Goal: Find specific page/section: Find specific page/section

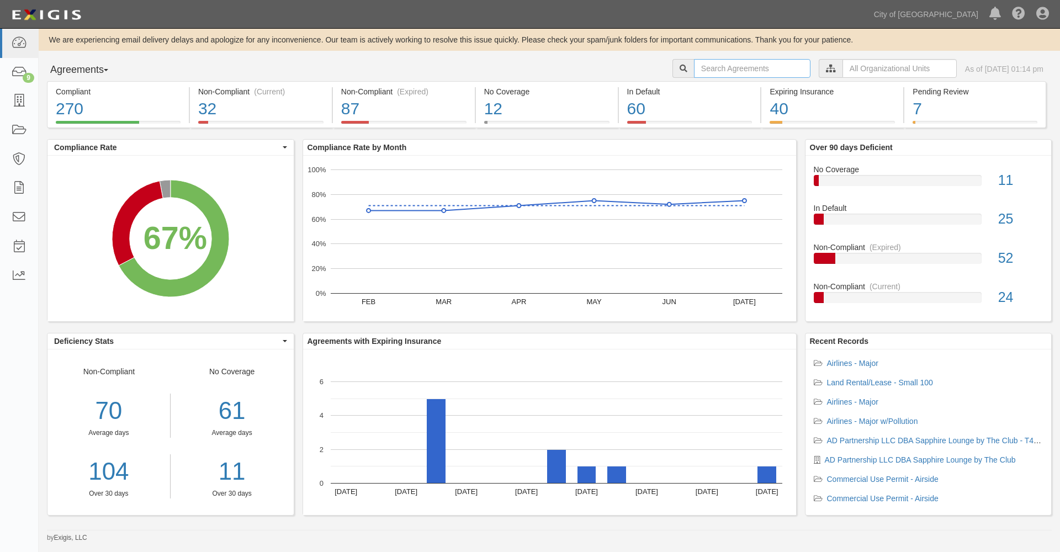
drag, startPoint x: 687, startPoint y: 66, endPoint x: 679, endPoint y: 65, distance: 7.8
click at [694, 66] on input "text" at bounding box center [752, 68] width 117 height 19
click at [768, 67] on input "craig" at bounding box center [752, 68] width 117 height 19
type input "[PERSON_NAME]"
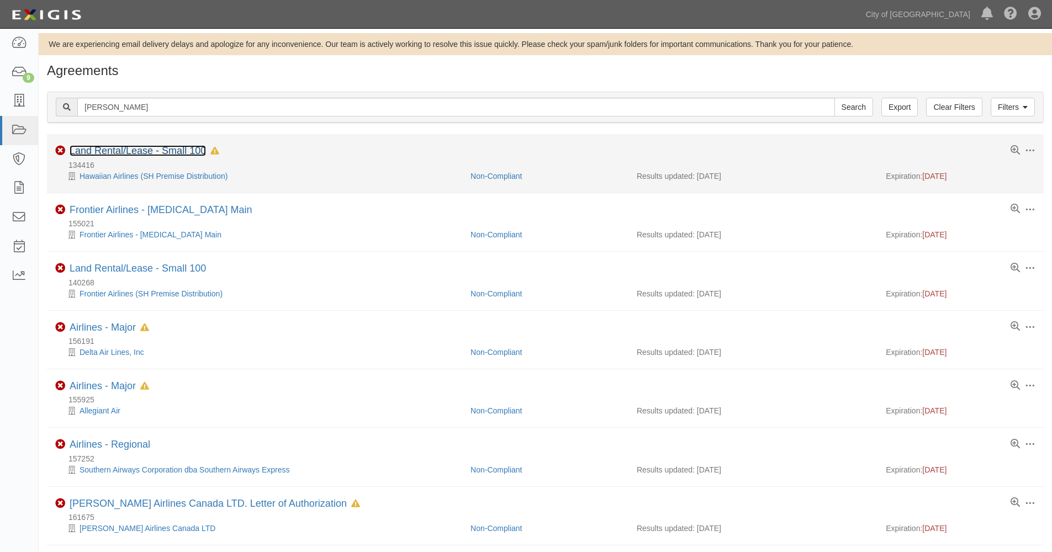
click at [150, 150] on link "Land Rental/Lease - Small 100" at bounding box center [138, 150] width 136 height 11
drag, startPoint x: 231, startPoint y: 180, endPoint x: 77, endPoint y: 184, distance: 154.1
click at [77, 184] on li "Toggle Agreement Dropdown Edit Log activity Add task Send message Archive Non-C…" at bounding box center [545, 163] width 997 height 59
copy div "Hawaiian Airlines (SH Premise Distribution)"
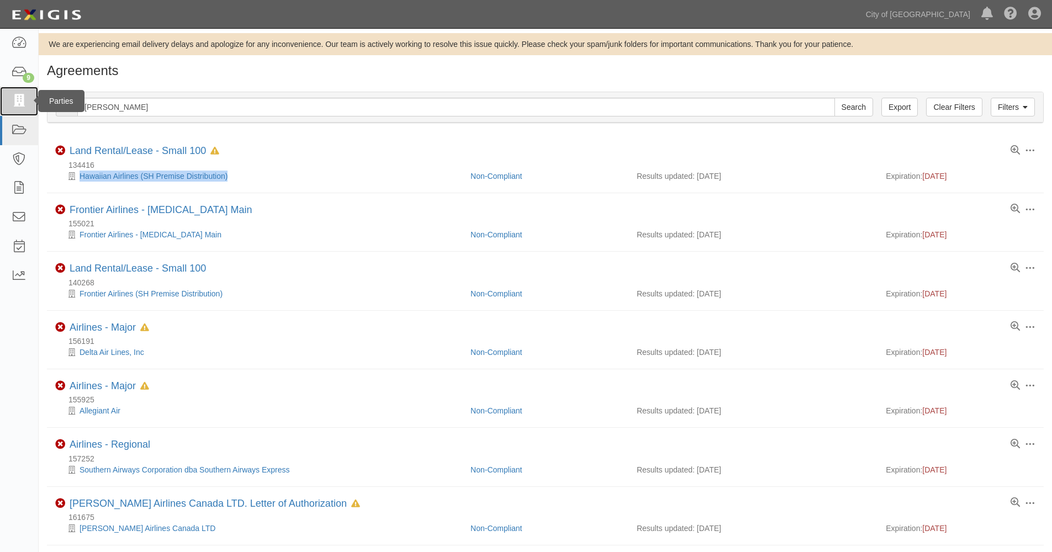
click at [22, 99] on icon at bounding box center [18, 101] width 15 height 13
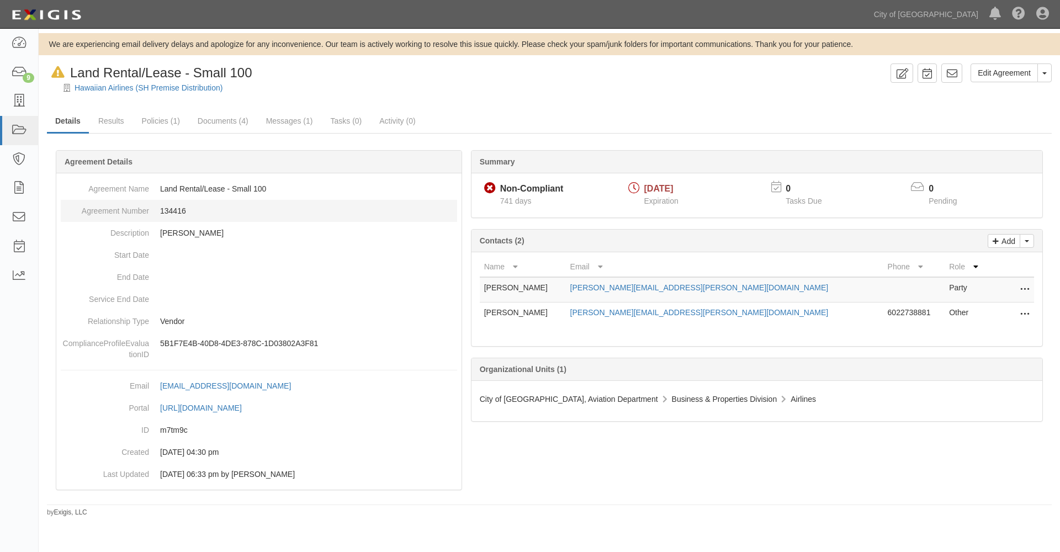
click at [175, 209] on dd "134416" at bounding box center [259, 211] width 396 height 22
copy dd "134416"
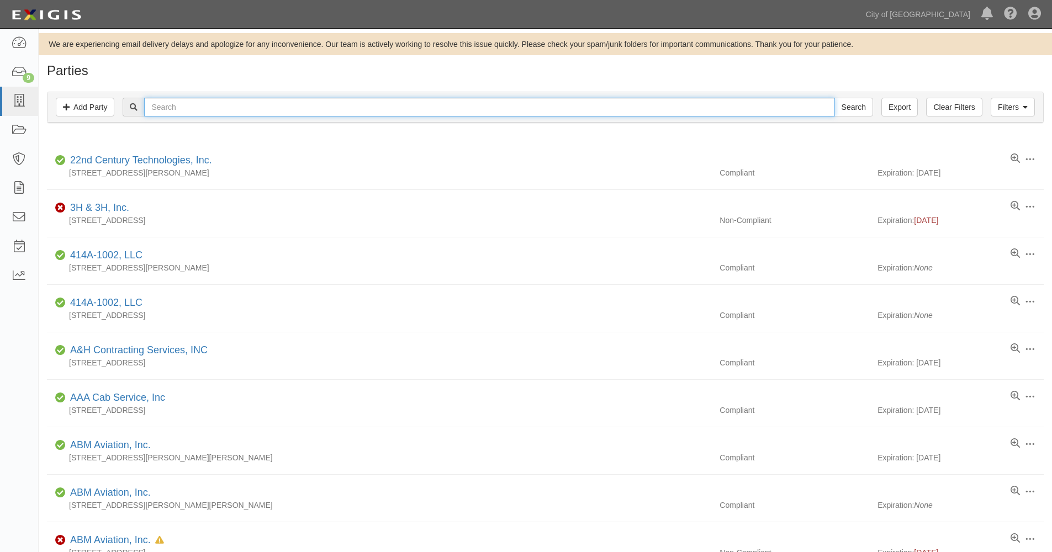
click at [189, 103] on input "text" at bounding box center [489, 107] width 690 height 19
paste input "Hawaiian Airlines (SH Premise Distribution)"
type input "Hawaiian Airlines"
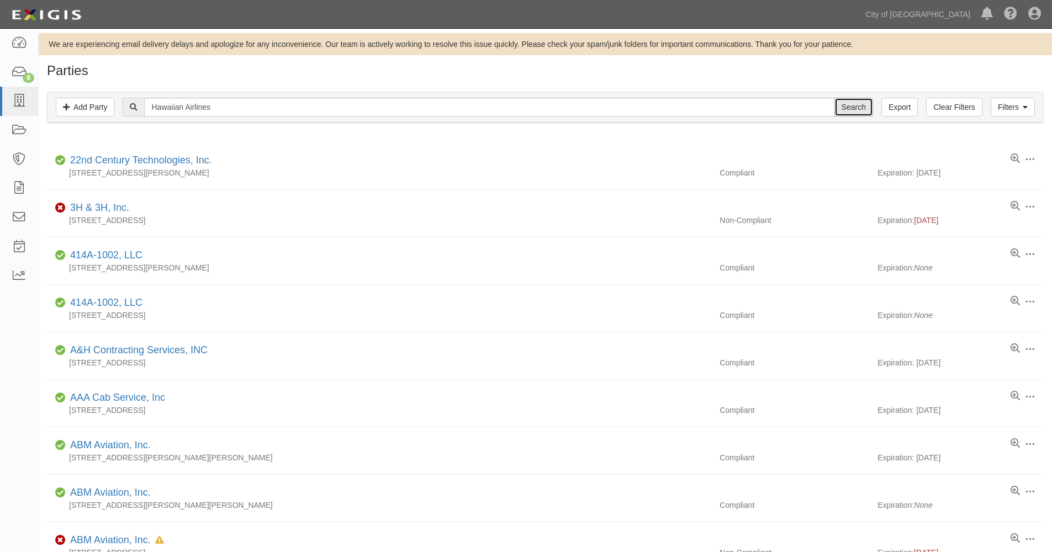
click at [858, 108] on input "Search" at bounding box center [853, 107] width 39 height 19
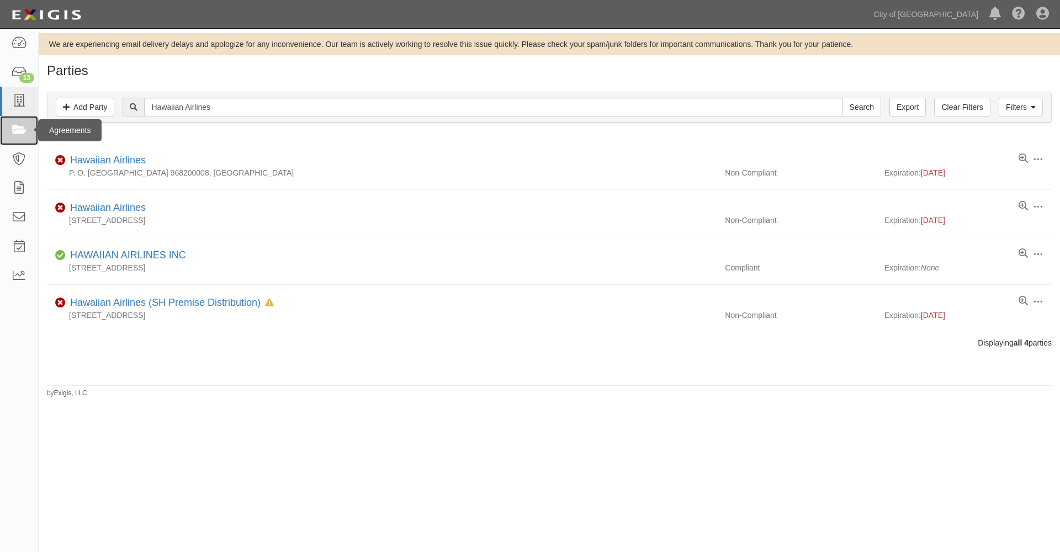
click at [18, 137] on link at bounding box center [19, 130] width 38 height 29
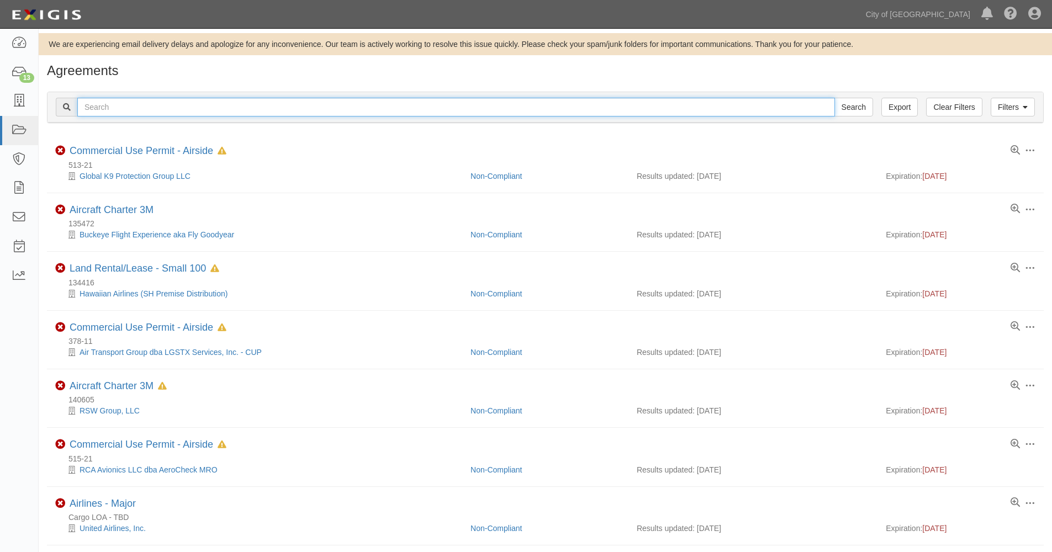
click at [157, 110] on input "text" at bounding box center [456, 107] width 758 height 19
paste input "Hawaiian Airlines (SH Premise Distribution)"
type input "Hawaiian Airlines"
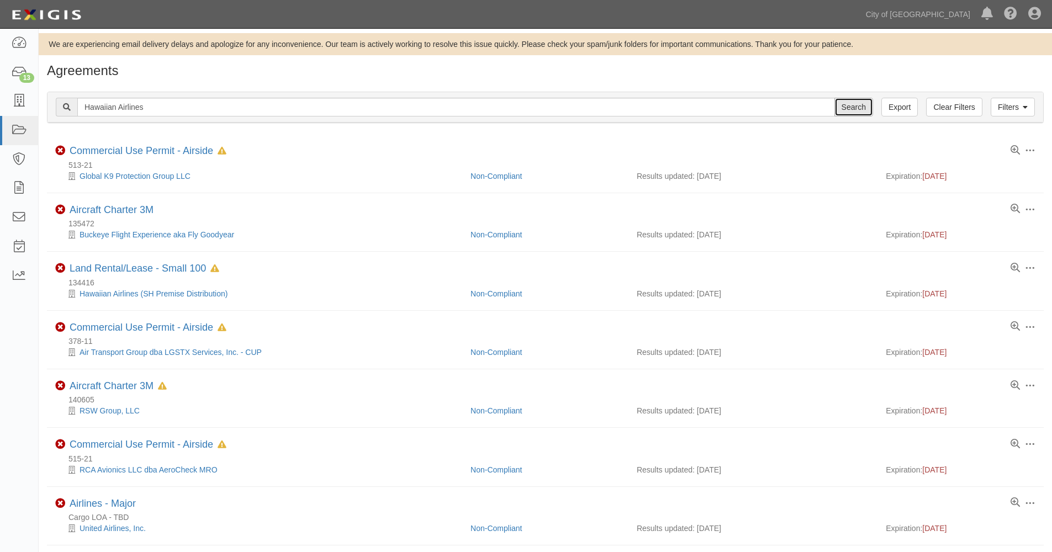
click at [855, 105] on input "Search" at bounding box center [853, 107] width 39 height 19
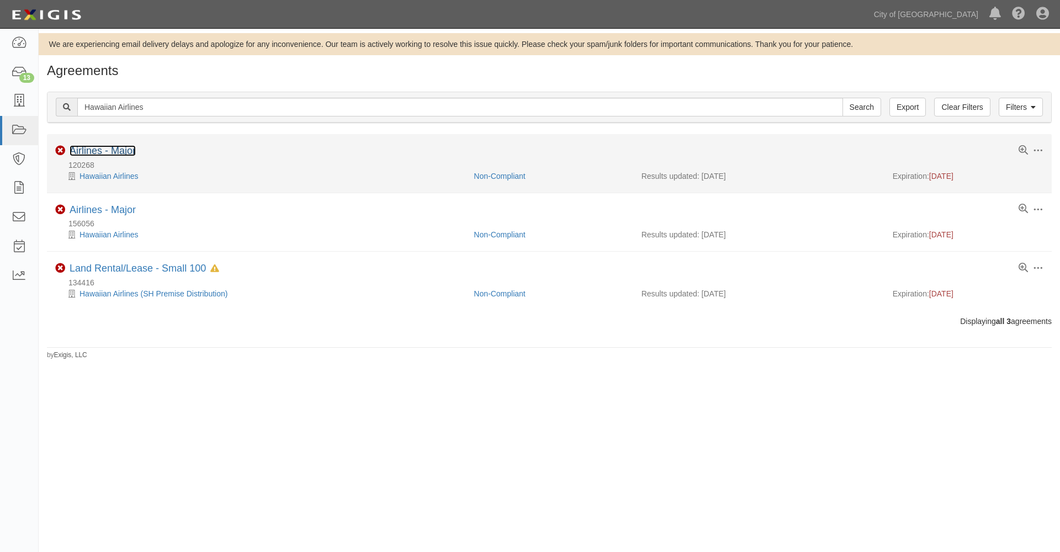
click at [98, 148] on link "Airlines - Major" at bounding box center [103, 150] width 66 height 11
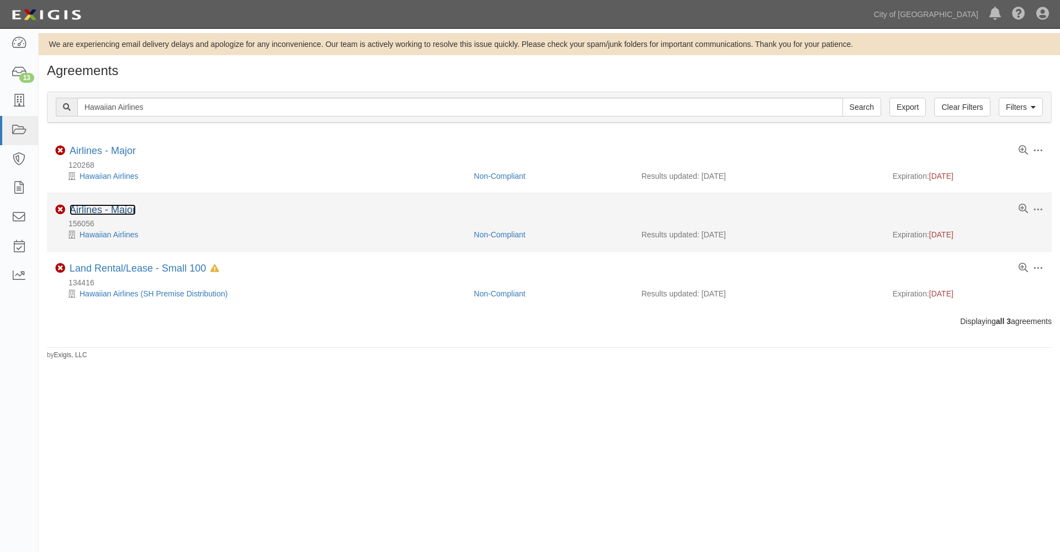
click at [105, 209] on link "Airlines - Major" at bounding box center [103, 209] width 66 height 11
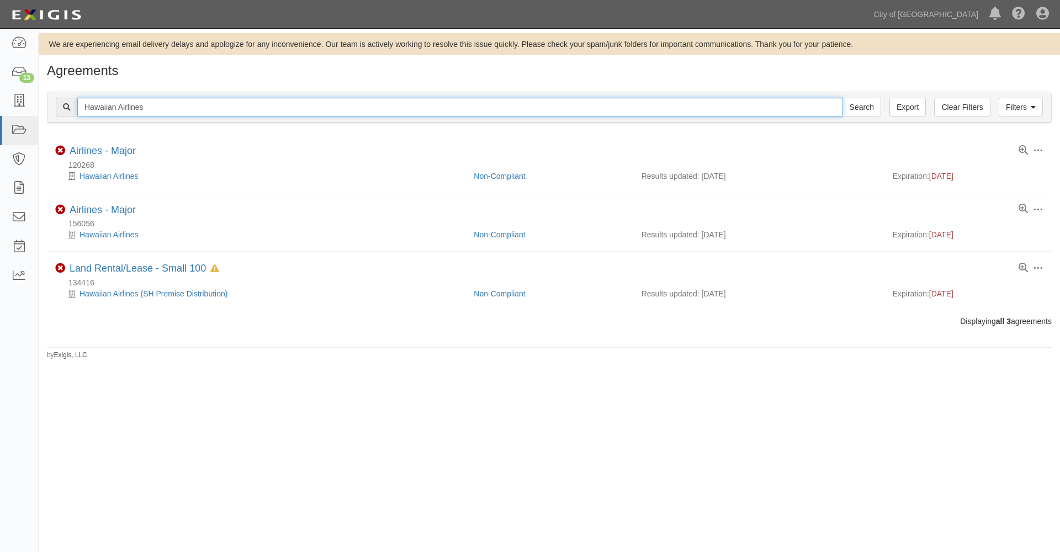
click at [174, 106] on input "Hawaiian Airlines" at bounding box center [460, 107] width 766 height 19
drag, startPoint x: 103, startPoint y: 105, endPoint x: 18, endPoint y: 95, distance: 85.6
click at [18, 95] on body "Toggle navigation Dashboard 13 Inbox Parties Agreements Coverages Documents Mes…" at bounding box center [530, 265] width 1060 height 530
click at [218, 113] on input "129408" at bounding box center [460, 107] width 766 height 19
type input "129408"
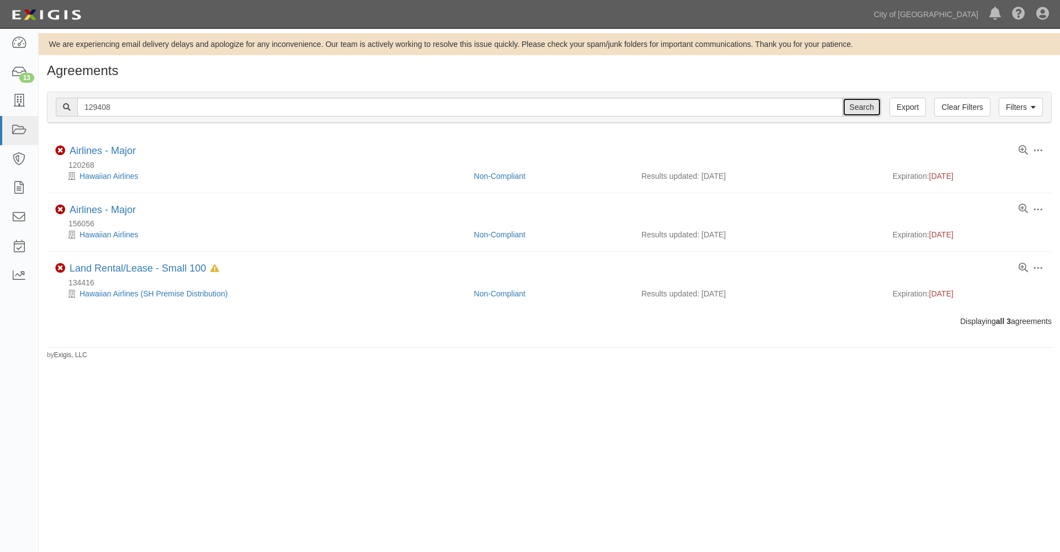
click at [868, 103] on input "Search" at bounding box center [862, 107] width 39 height 19
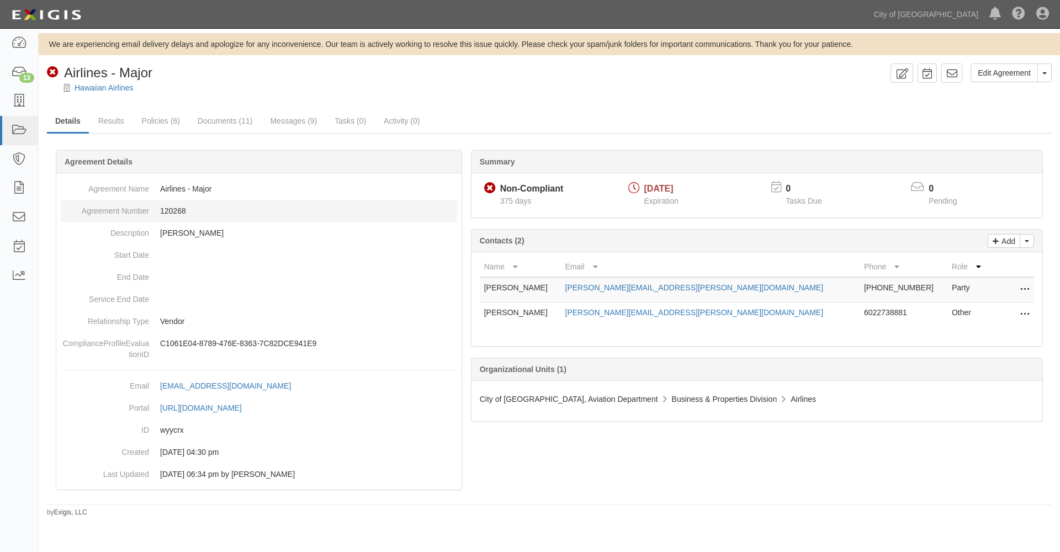
click at [174, 210] on dd "120268" at bounding box center [259, 211] width 396 height 22
copy dd "120268"
click at [174, 210] on dd "156056" at bounding box center [259, 211] width 396 height 22
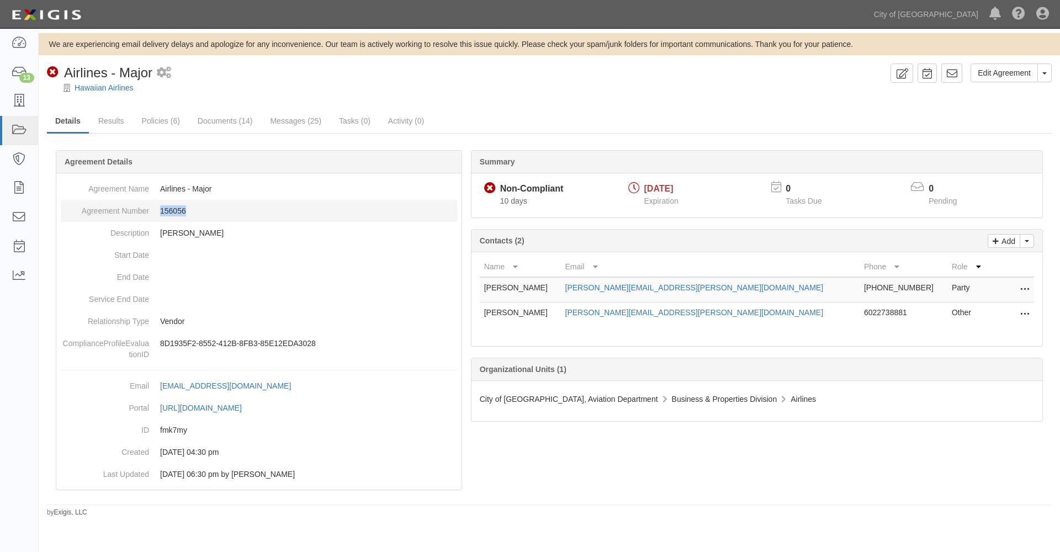
copy dd "156056"
